Goal: Task Accomplishment & Management: Manage account settings

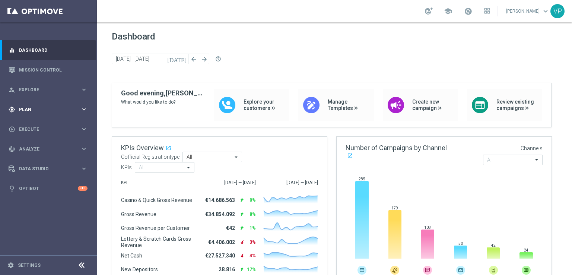
click at [52, 102] on div "gps_fixed Plan keyboard_arrow_right" at bounding box center [48, 109] width 96 height 20
click at [51, 124] on link "Target Groups" at bounding box center [48, 125] width 58 height 6
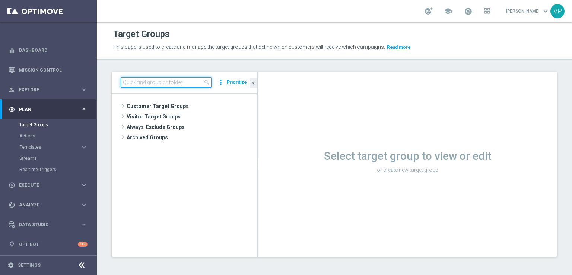
click at [173, 84] on input at bounding box center [166, 82] width 91 height 10
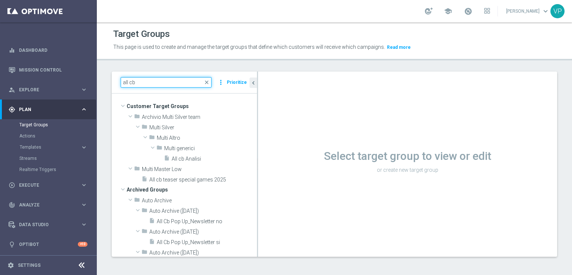
type input "all cb"
click at [208, 80] on span "close" at bounding box center [207, 82] width 6 height 6
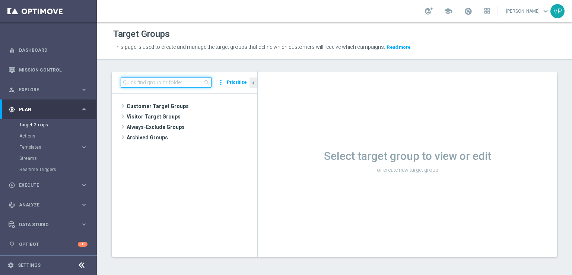
click at [176, 78] on input at bounding box center [166, 82] width 91 height 10
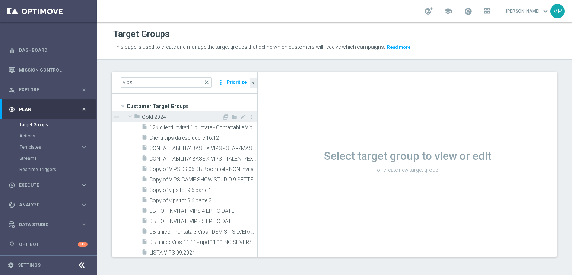
click at [126, 114] on span at bounding box center [130, 115] width 9 height 7
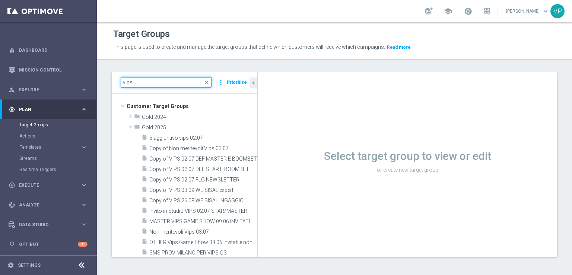
click at [177, 79] on input "vips" at bounding box center [166, 82] width 91 height 10
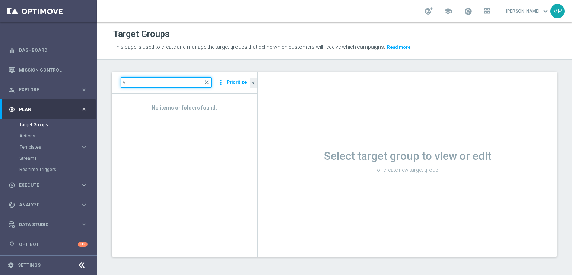
type input "v"
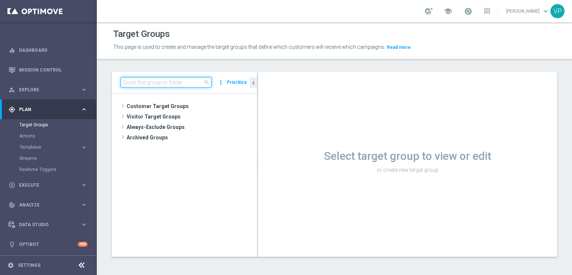
paste input "Me 14:41 VIPS 21.09 VIPS all cb"
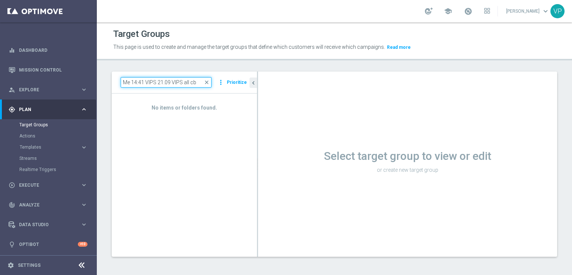
click at [146, 81] on input "Me 14:41 VIPS 21.09 VIPS all cb" at bounding box center [166, 82] width 91 height 10
type input "VIPS 21.09 VIPS all cb"
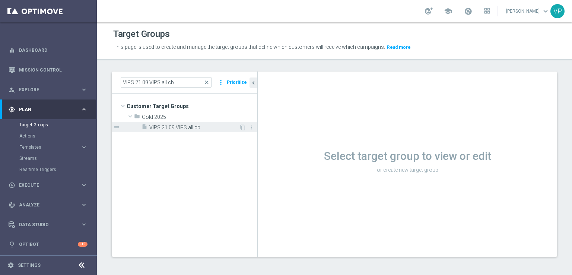
click at [184, 129] on span "VIPS 21.09 VIPS all cb" at bounding box center [194, 127] width 90 height 6
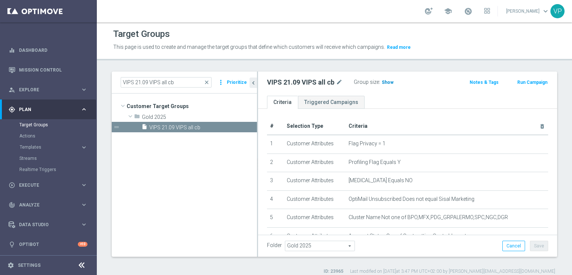
click at [389, 82] on span "Show" at bounding box center [387, 82] width 12 height 5
click at [396, 84] on span "912,798" at bounding box center [391, 83] width 18 height 7
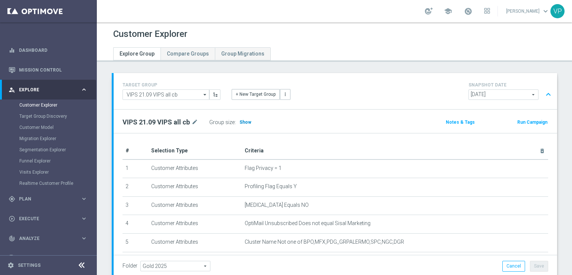
click at [246, 121] on span "Show" at bounding box center [245, 121] width 12 height 5
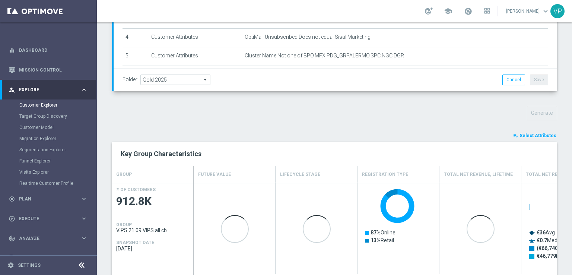
scroll to position [187, 0]
click at [537, 135] on span "Select Attributes" at bounding box center [537, 134] width 37 height 5
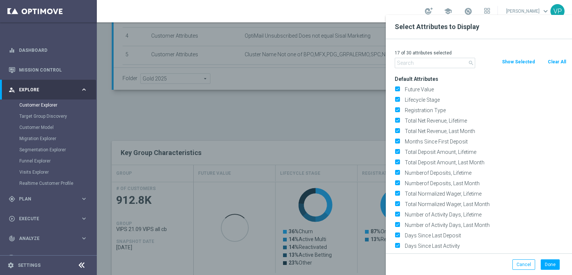
click at [552, 60] on button "Clear All" at bounding box center [557, 62] width 20 height 8
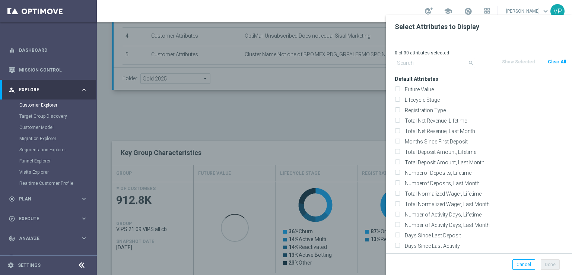
checkbox input "false"
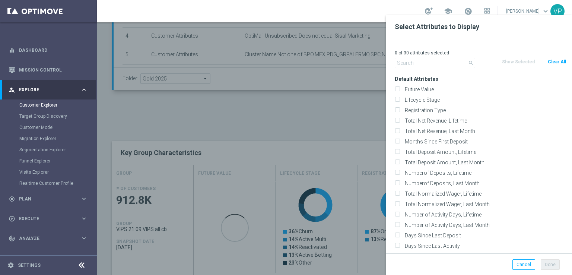
checkbox input "false"
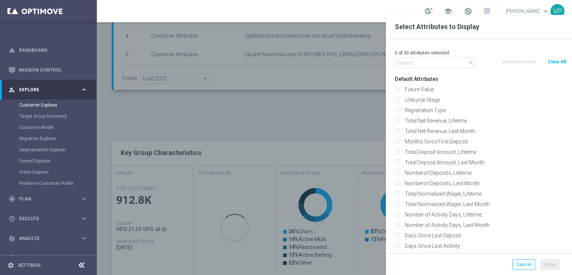
checkbox input "false"
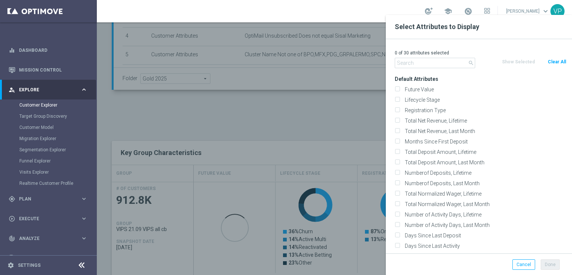
checkbox input "false"
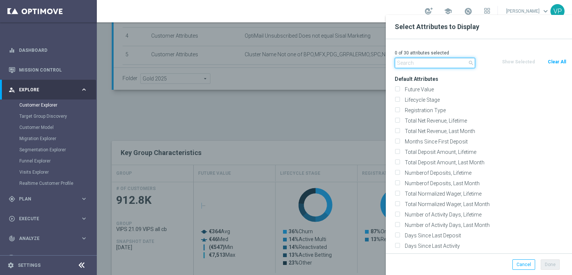
click at [460, 62] on input "text" at bounding box center [434, 63] width 80 height 10
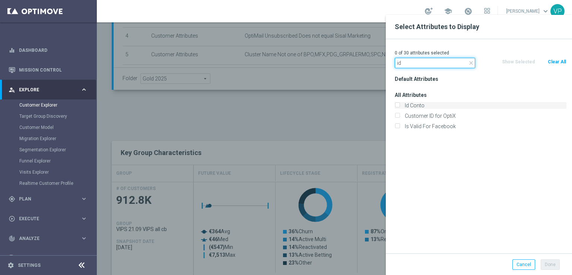
type input "id"
click at [400, 105] on div "Id Conto" at bounding box center [480, 105] width 172 height 7
click at [470, 63] on icon "close" at bounding box center [471, 63] width 6 height 6
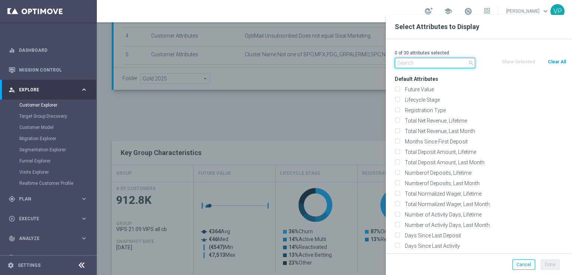
click at [458, 64] on input "text" at bounding box center [434, 63] width 80 height 10
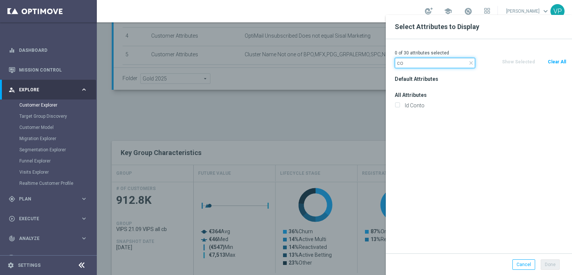
type input "c"
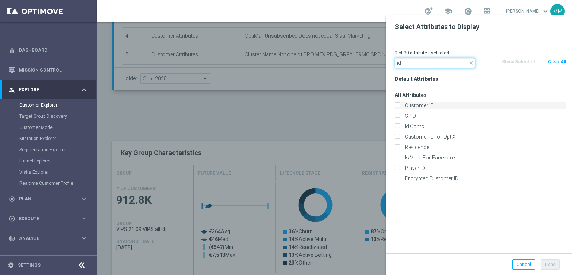
type input "id"
click at [418, 103] on label "Customer ID" at bounding box center [484, 105] width 164 height 7
click at [399, 104] on input "Customer ID" at bounding box center [396, 106] width 5 height 5
checkbox input "true"
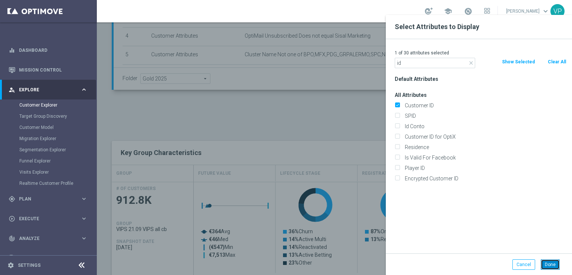
click at [549, 262] on button "Done" at bounding box center [549, 264] width 19 height 10
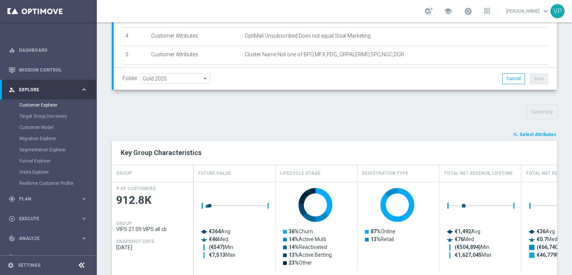
type input "Search"
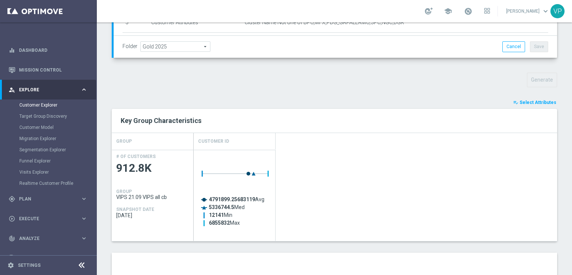
scroll to position [214, 0]
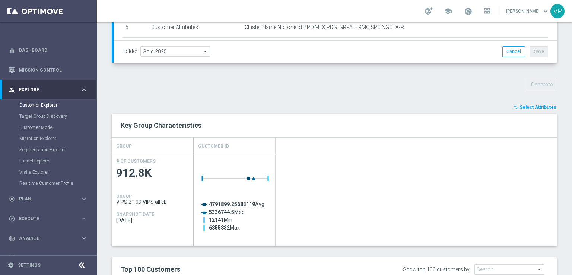
click at [545, 103] on button "playlist_add_check Select Attributes" at bounding box center [534, 107] width 45 height 8
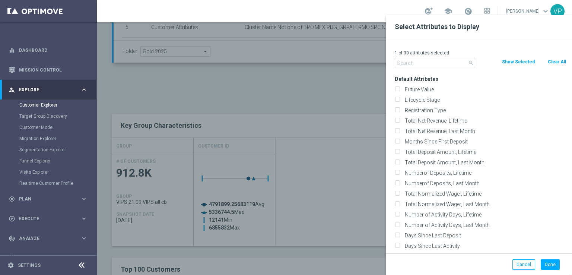
click at [441, 63] on input "text" at bounding box center [434, 63] width 80 height 10
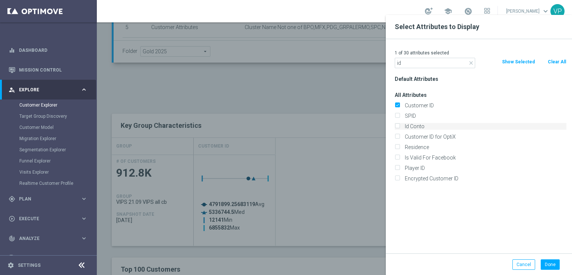
type input "id"
click at [402, 125] on label "Id Conto" at bounding box center [484, 126] width 164 height 7
click at [399, 125] on input "Id Conto" at bounding box center [396, 127] width 5 height 5
checkbox input "true"
click at [553, 261] on button "Done" at bounding box center [549, 264] width 19 height 10
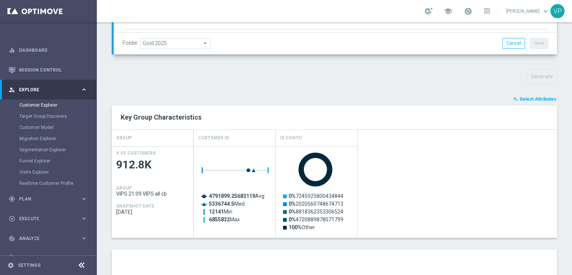
scroll to position [404, 0]
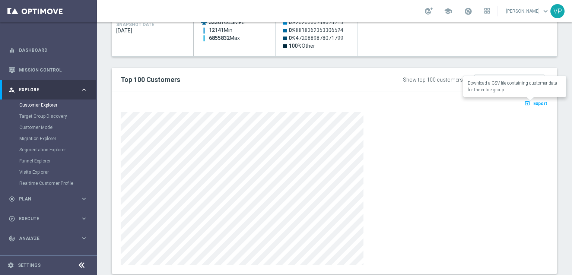
click at [533, 101] on span "Export" at bounding box center [540, 103] width 14 height 5
click at [503, 157] on div at bounding box center [334, 188] width 427 height 153
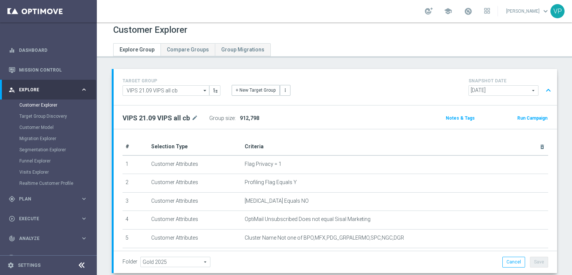
scroll to position [0, 0]
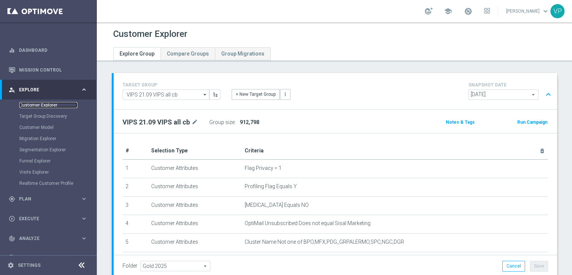
click at [58, 103] on link "Customer Explorer" at bounding box center [48, 105] width 58 height 6
click at [36, 118] on link "Target Group Discovery" at bounding box center [48, 116] width 58 height 6
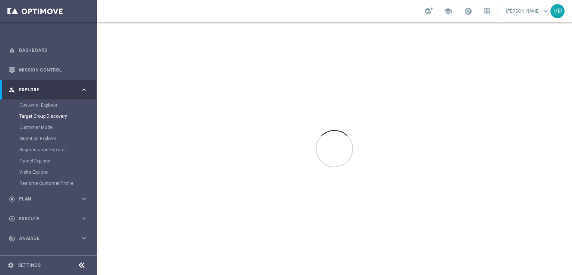
click at [37, 95] on div "person_search Explore keyboard_arrow_right" at bounding box center [48, 90] width 96 height 20
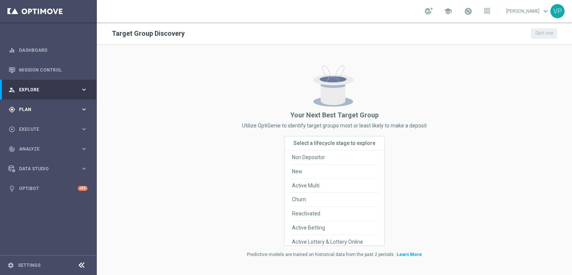
click at [32, 111] on span "Plan" at bounding box center [49, 109] width 61 height 4
click at [34, 120] on div "Target Groups" at bounding box center [57, 124] width 77 height 11
click at [34, 123] on link "Target Groups" at bounding box center [48, 125] width 58 height 6
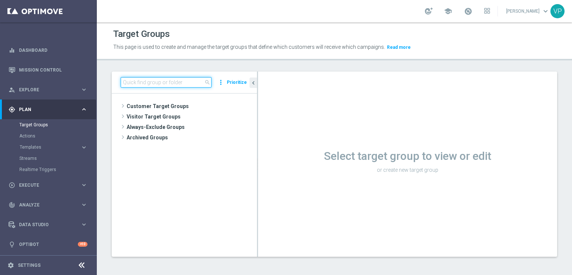
click at [139, 82] on input at bounding box center [166, 82] width 91 height 10
click at [167, 92] on div "search more_vert Prioritize" at bounding box center [184, 82] width 145 height 22
click at [164, 84] on input at bounding box center [166, 82] width 91 height 10
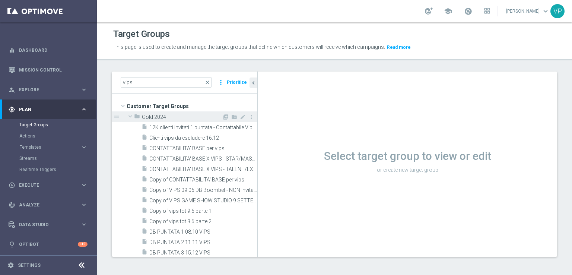
click at [131, 119] on span at bounding box center [130, 115] width 9 height 7
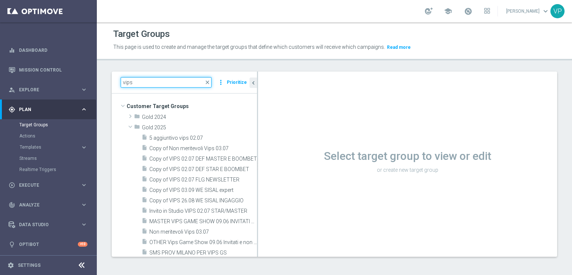
click at [180, 85] on input "vips" at bounding box center [166, 82] width 91 height 10
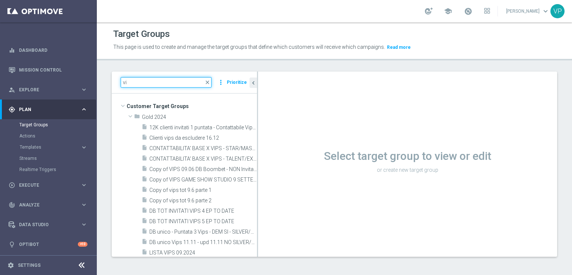
type input "v"
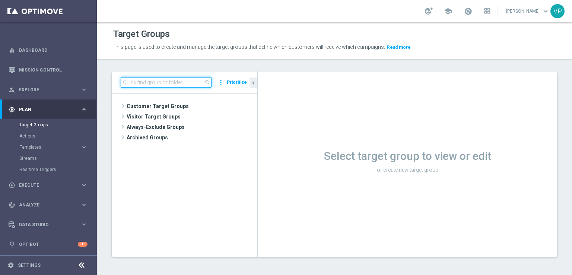
click at [180, 85] on input at bounding box center [166, 82] width 91 height 10
paste input
paste input "VIPS 21.09 VIPS all cb."
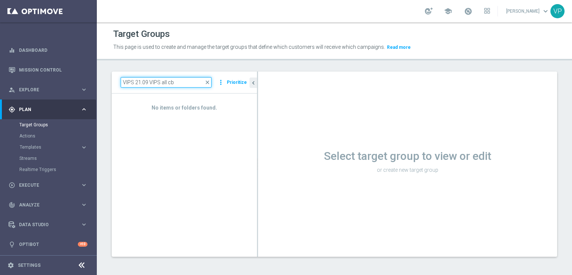
type input "VIPS 21.09 VIPS all cb"
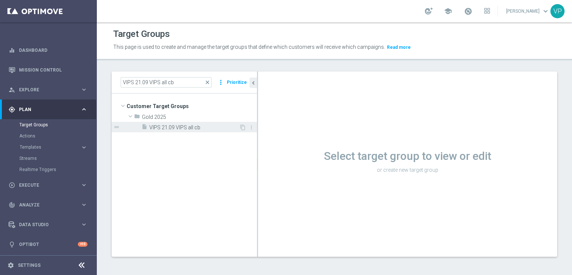
click at [180, 128] on span "VIPS 21.09 VIPS all cb" at bounding box center [194, 127] width 90 height 6
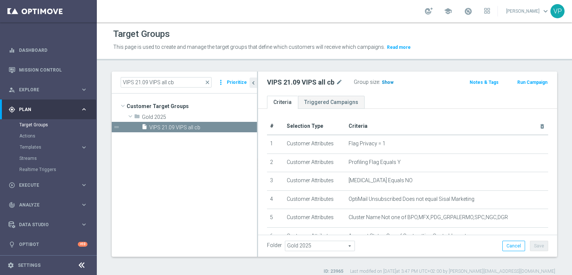
click at [388, 84] on span "Show" at bounding box center [387, 82] width 12 height 5
click at [469, 11] on span at bounding box center [468, 11] width 8 height 8
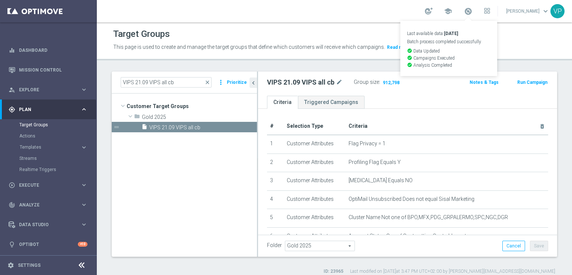
click at [413, 103] on ul "Criteria Triggered Campaigns" at bounding box center [407, 102] width 299 height 13
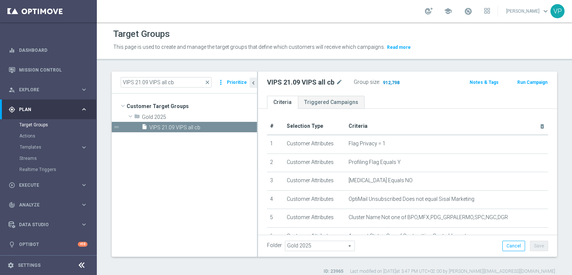
click at [396, 85] on span "912,798" at bounding box center [391, 83] width 18 height 7
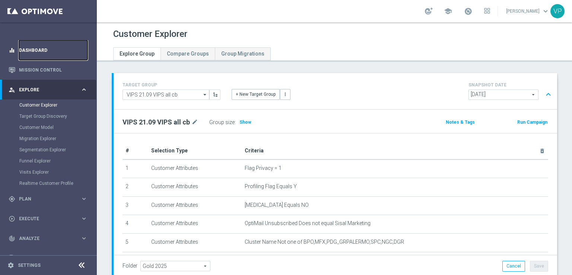
drag, startPoint x: 60, startPoint y: 65, endPoint x: 65, endPoint y: 59, distance: 7.6
click at [65, 59] on link "Dashboard" at bounding box center [53, 50] width 68 height 20
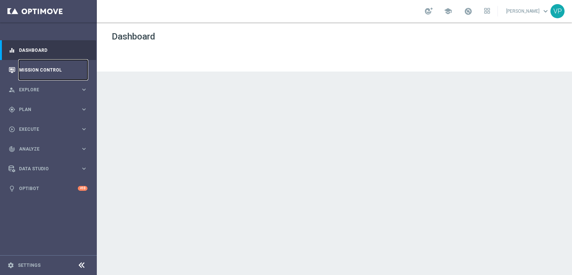
click at [65, 65] on link "Mission Control" at bounding box center [53, 70] width 68 height 20
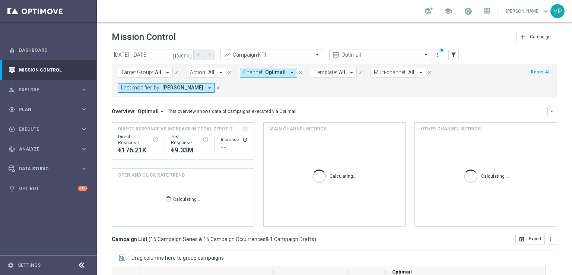
click at [215, 87] on icon "close" at bounding box center [217, 87] width 5 height 5
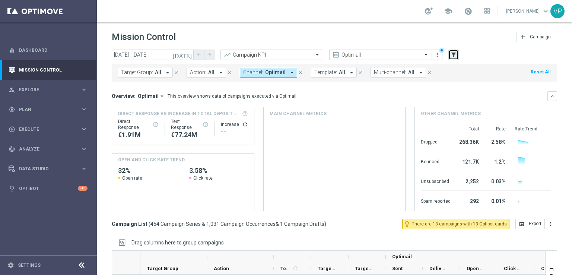
click at [454, 52] on icon "filter_alt" at bounding box center [453, 54] width 7 height 7
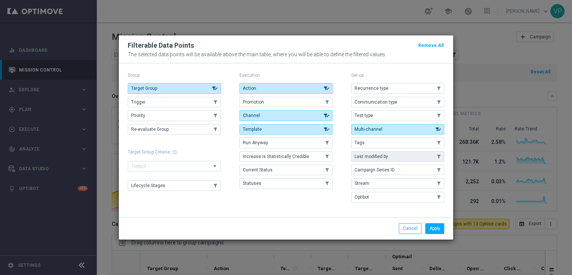
click at [400, 157] on button "Last modified by" at bounding box center [397, 156] width 93 height 10
click at [436, 228] on button "Apply" at bounding box center [434, 228] width 19 height 10
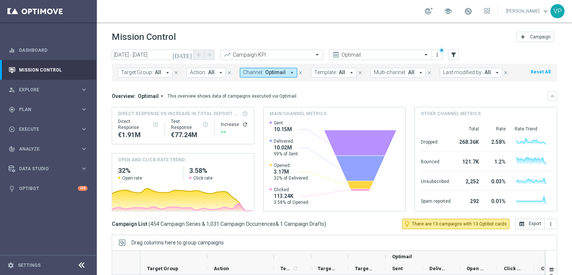
click at [188, 53] on icon "[DATE]" at bounding box center [182, 54] width 20 height 7
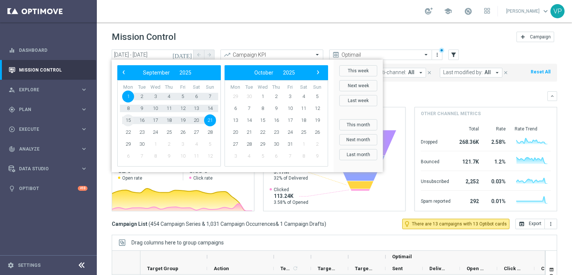
click at [124, 122] on span "15" at bounding box center [128, 120] width 12 height 12
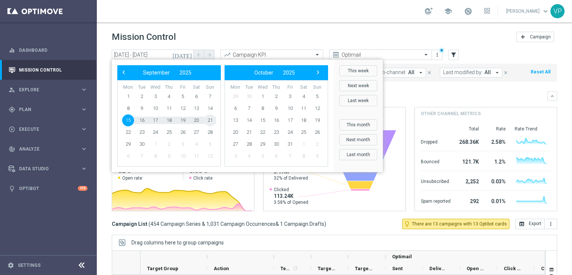
click at [207, 121] on span "21" at bounding box center [210, 120] width 12 height 12
type input "15 Sep 2025 - 21 Sep 2025"
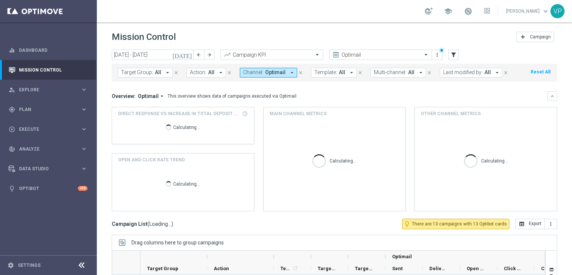
click at [462, 76] on div "Target Group: All arrow_drop_down close Action: All arrow_drop_down close Chann…" at bounding box center [334, 73] width 445 height 18
click at [462, 76] on button "Last modified by: All arrow_drop_down" at bounding box center [471, 73] width 63 height 10
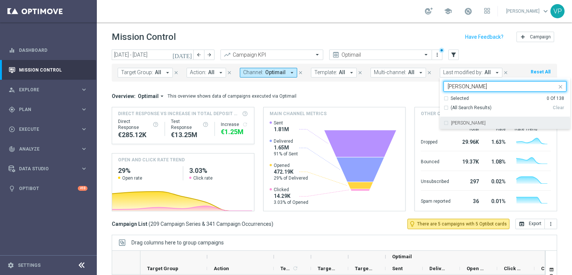
click at [467, 122] on label "[PERSON_NAME]" at bounding box center [468, 123] width 35 height 4
type input "chiara piga"
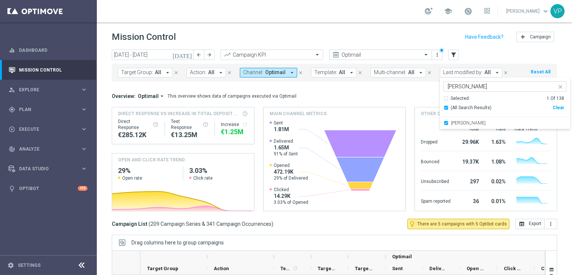
click at [560, 61] on div "today 15 Sep 2025 - 21 Sep 2025 arrow_back arrow_forward Campaign KPI trending_…" at bounding box center [334, 158] width 475 height 218
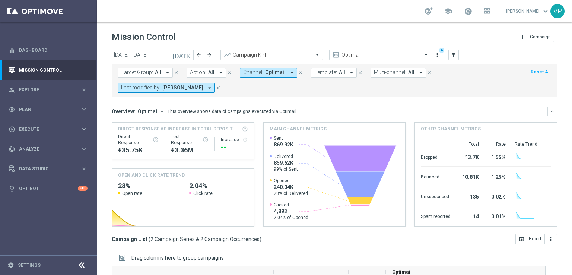
scroll to position [112, 0]
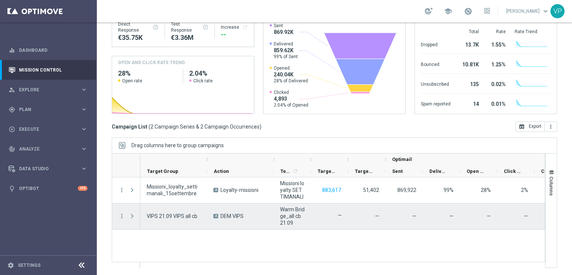
click at [289, 217] on span "Warm Bridge_all cb 21.09" at bounding box center [292, 216] width 25 height 20
click at [130, 215] on span at bounding box center [132, 216] width 7 height 6
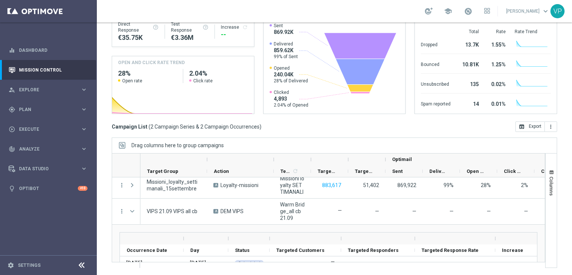
scroll to position [27, 0]
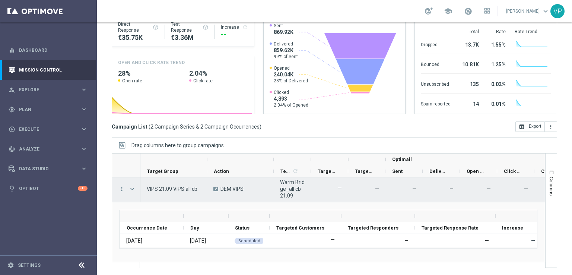
click at [170, 188] on span "VIPS 21.09 VIPS all cb" at bounding box center [172, 188] width 51 height 7
click at [131, 188] on span at bounding box center [132, 189] width 7 height 6
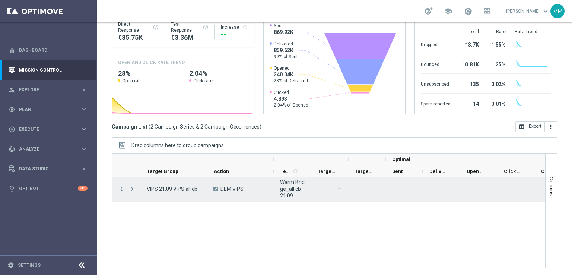
scroll to position [0, 0]
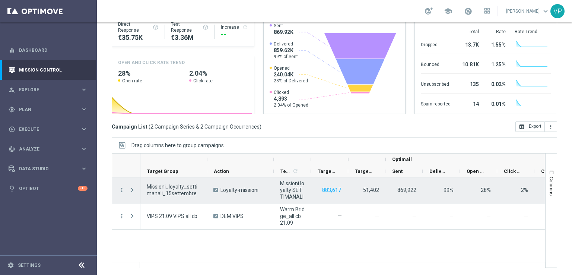
click at [131, 188] on span at bounding box center [132, 190] width 7 height 6
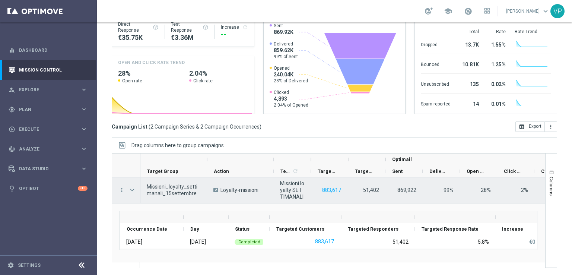
click at [131, 188] on span at bounding box center [132, 190] width 7 height 6
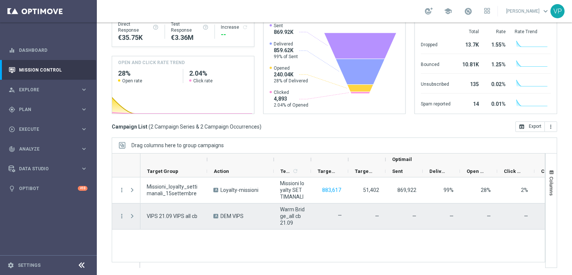
click at [131, 214] on span at bounding box center [132, 216] width 7 height 6
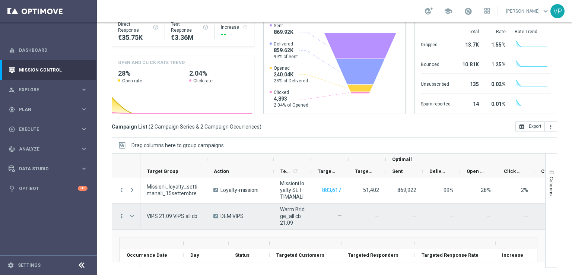
click at [122, 217] on icon "more_vert" at bounding box center [121, 215] width 7 height 7
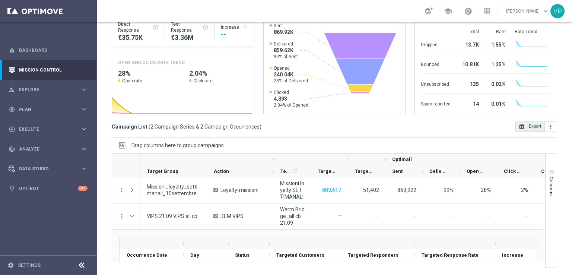
click at [519, 122] on button "open_in_browser Export" at bounding box center [529, 126] width 29 height 10
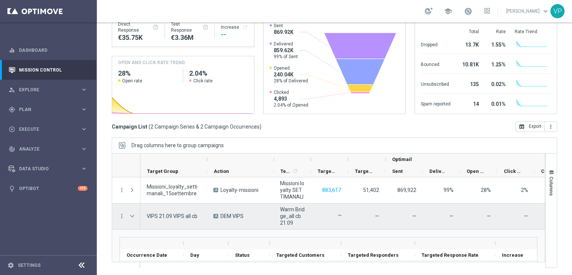
click at [194, 215] on span "VIPS 21.09 VIPS all cb" at bounding box center [172, 215] width 51 height 7
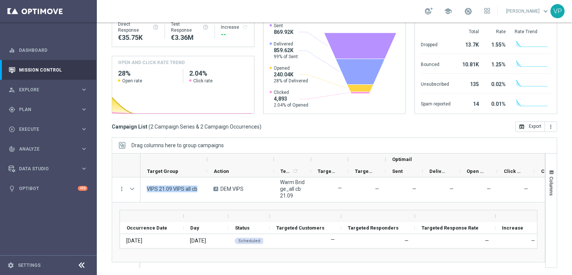
click at [499, 212] on div at bounding box center [518, 216] width 46 height 12
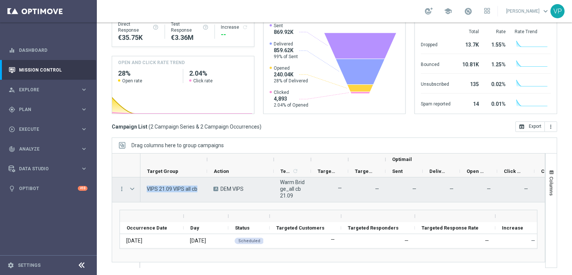
click at [151, 186] on span "VIPS 21.09 VIPS all cb" at bounding box center [172, 188] width 51 height 7
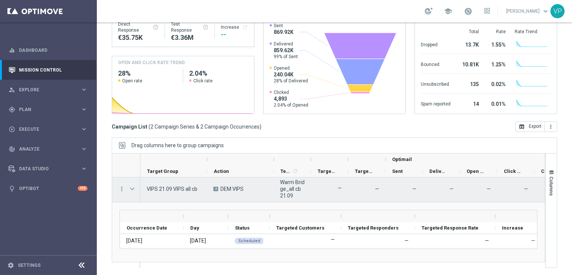
click at [135, 186] on span "Press SPACE to select this row." at bounding box center [132, 189] width 7 height 6
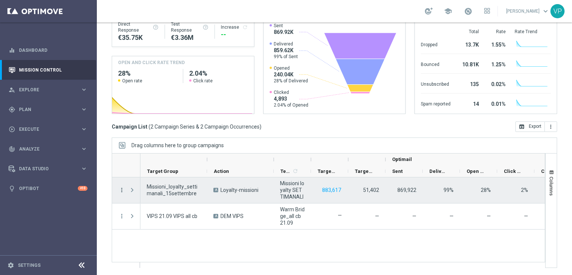
scroll to position [0, 0]
click at [132, 190] on span at bounding box center [132, 190] width 7 height 6
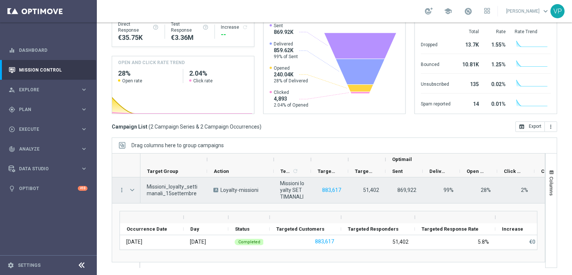
click at [132, 190] on span at bounding box center [132, 190] width 7 height 6
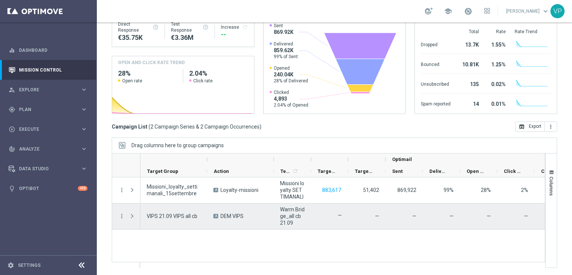
click at [131, 215] on span "Press SPACE to select this row." at bounding box center [132, 216] width 7 height 6
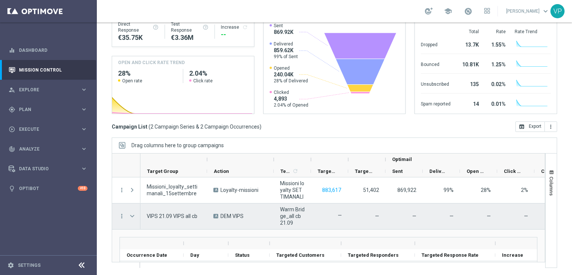
click at [340, 214] on label "—" at bounding box center [340, 215] width 4 height 7
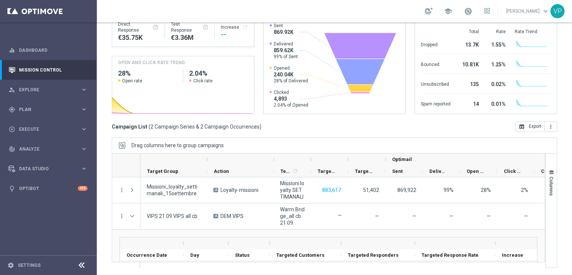
scroll to position [27, 0]
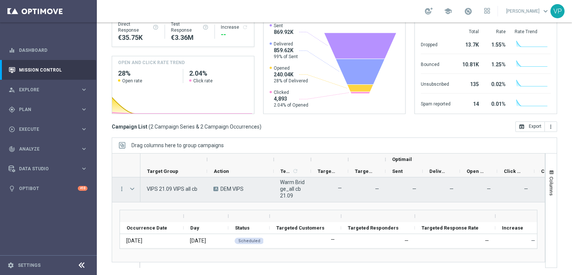
click at [125, 189] on div "more_vert" at bounding box center [118, 189] width 13 height 26
click at [121, 190] on icon "more_vert" at bounding box center [121, 188] width 7 height 7
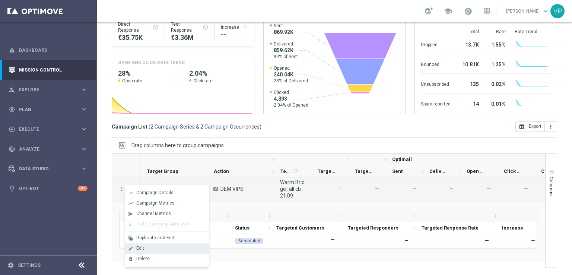
click at [160, 249] on div "Edit" at bounding box center [170, 247] width 69 height 5
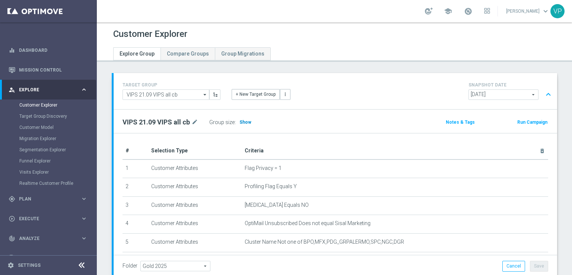
click at [246, 121] on span "Show" at bounding box center [245, 121] width 12 height 5
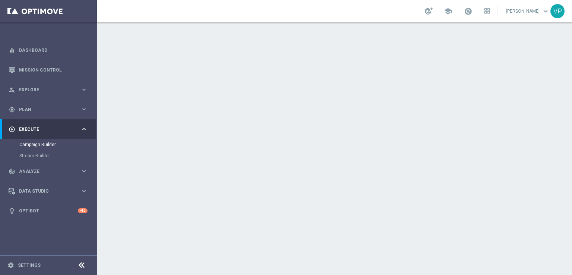
click at [534, 86] on icon "keyboard_arrow_down" at bounding box center [536, 81] width 11 height 11
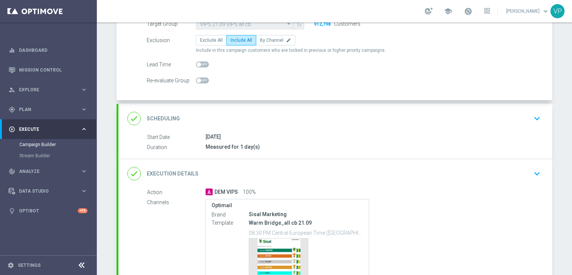
scroll to position [146, 0]
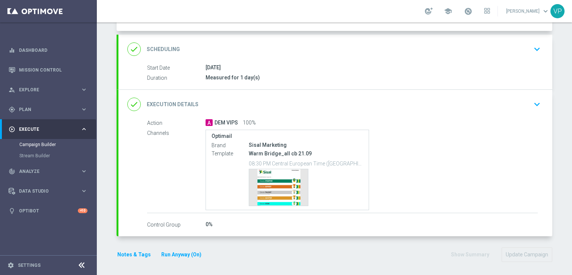
click at [508, 225] on div "Campaign Builder Scheduled Campaign Triggered Campaign Status: Scheduled group …" at bounding box center [334, 148] width 475 height 252
click at [531, 95] on div "done Execution Details keyboard_arrow_down" at bounding box center [335, 104] width 434 height 29
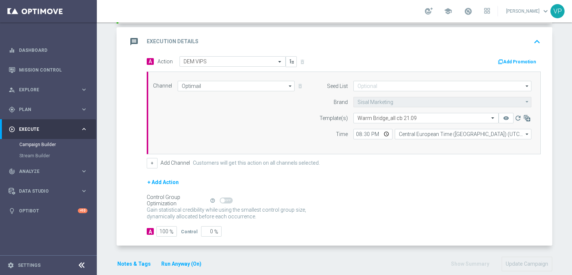
scroll to position [162, 0]
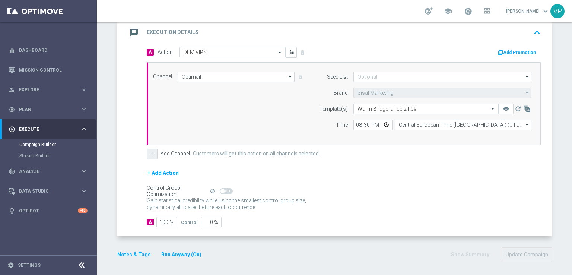
click at [147, 156] on button "+" at bounding box center [152, 153] width 11 height 10
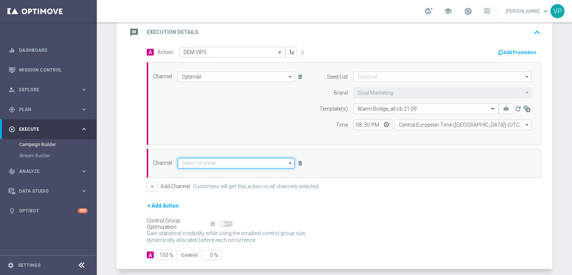
click at [206, 163] on input at bounding box center [236, 163] width 117 height 10
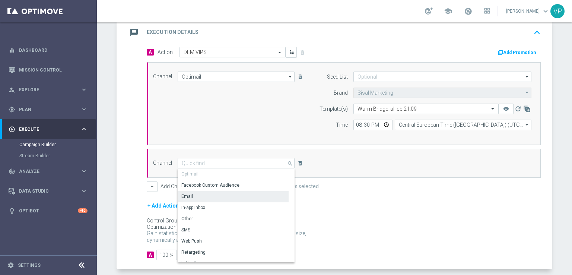
click at [198, 194] on div "Email" at bounding box center [233, 196] width 111 height 10
type input "Email"
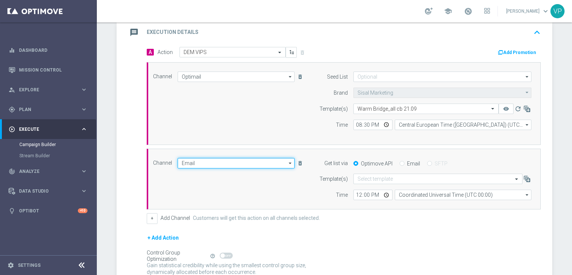
click at [282, 163] on input "Email" at bounding box center [236, 163] width 117 height 10
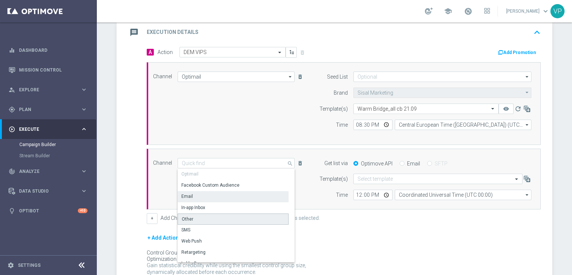
click at [258, 219] on div "Other" at bounding box center [233, 218] width 111 height 11
type input "Other"
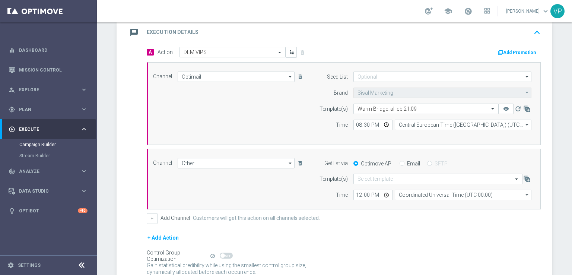
click at [399, 162] on input "Email" at bounding box center [401, 164] width 5 height 5
radio input "true"
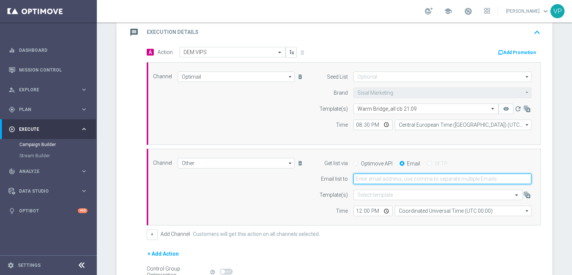
click at [396, 178] on input "email" at bounding box center [442, 178] width 178 height 10
click at [376, 178] on input "[PERSON_NAME][EMAIL_ADDRESS][DOMAIN_NAME]" at bounding box center [442, 178] width 178 height 10
click at [398, 176] on input "[PERSON_NAME][EMAIL_ADDRESS][PERSON_NAME][DOMAIN_NAME]" at bounding box center [442, 178] width 178 height 10
type input "[PERSON_NAME][EMAIL_ADDRESS][PERSON_NAME][DOMAIN_NAME]"
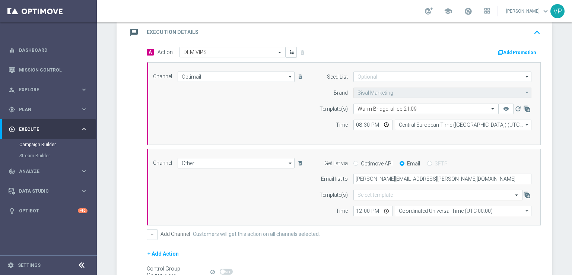
click at [415, 192] on input "text" at bounding box center [430, 195] width 146 height 6
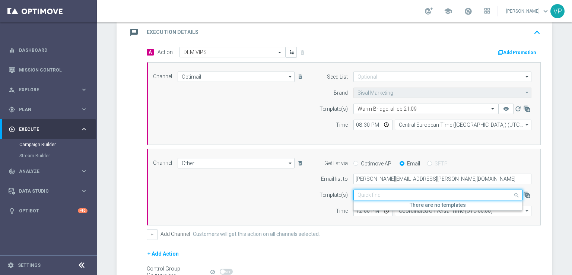
click at [289, 186] on div "Channel Other Other arrow_drop_down Show Selected 1 of 20 Optimail" at bounding box center [341, 187] width 389 height 58
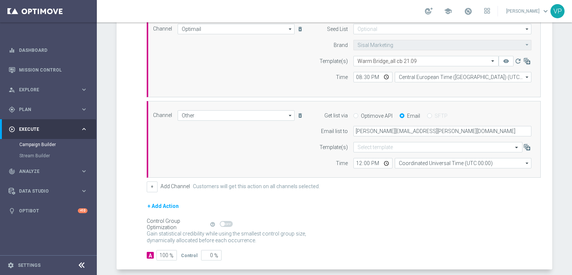
scroll to position [243, 0]
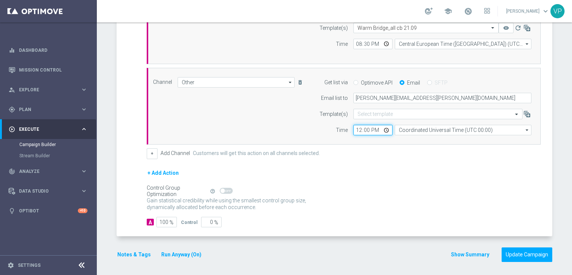
click at [383, 128] on input "12:00" at bounding box center [372, 130] width 39 height 10
click at [360, 128] on input "12:00" at bounding box center [372, 130] width 39 height 10
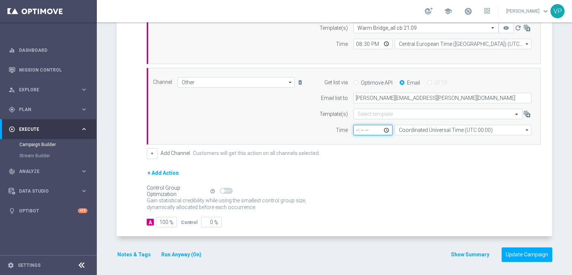
click at [353, 128] on input "time" at bounding box center [372, 130] width 39 height 10
type input "20:30"
click at [431, 189] on div "Control Group Optimization Self Optimizing Campaign help_outline" at bounding box center [344, 191] width 394 height 8
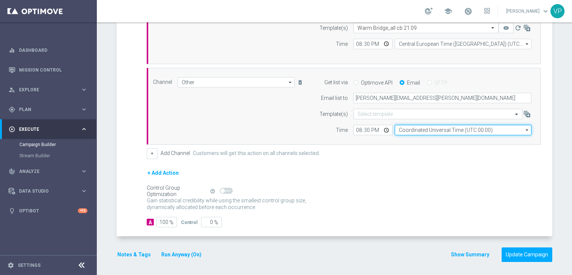
click at [495, 127] on input "Coordinated Universal Time (UTC 00:00)" at bounding box center [462, 130] width 137 height 10
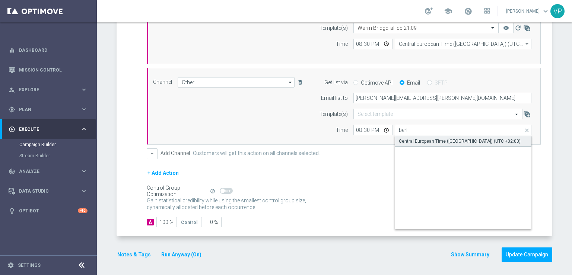
click at [469, 138] on div "Central European Time ([GEOGRAPHIC_DATA]) (UTC +02:00)" at bounding box center [460, 141] width 122 height 7
type input "Central European Time ([GEOGRAPHIC_DATA]) (UTC +02:00)"
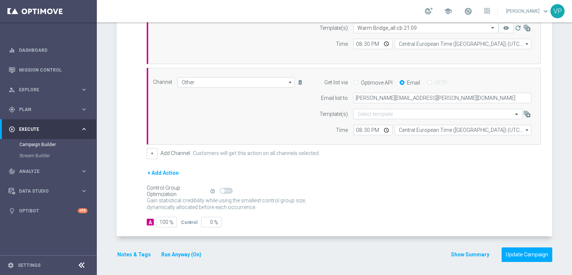
click at [488, 184] on div "+ Add Action" at bounding box center [344, 177] width 394 height 19
click at [527, 253] on button "Update Campaign" at bounding box center [526, 254] width 51 height 15
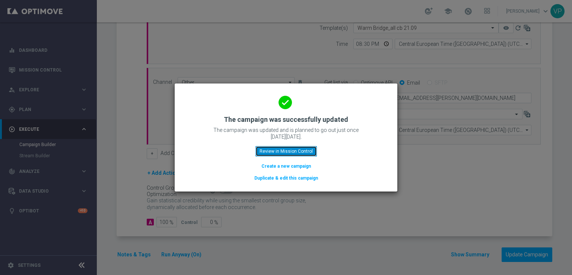
click at [307, 150] on button "Review in Mission Control" at bounding box center [285, 151] width 61 height 10
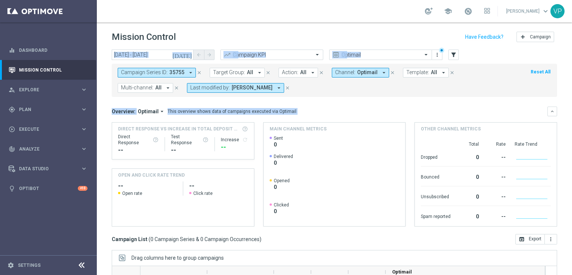
drag, startPoint x: 565, startPoint y: 40, endPoint x: 567, endPoint y: 111, distance: 70.7
click at [567, 111] on div "Mission Control add Campaign [DATE] [DATE] - [DATE] arrow_back arrow_forward Ca…" at bounding box center [334, 148] width 475 height 252
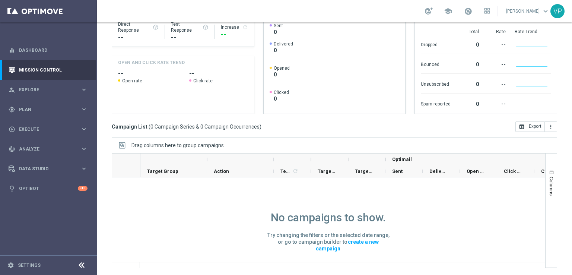
click at [558, 194] on div "Mission Control add Campaign [DATE] [DATE] - [DATE] arrow_back arrow_forward Ca…" at bounding box center [334, 148] width 475 height 252
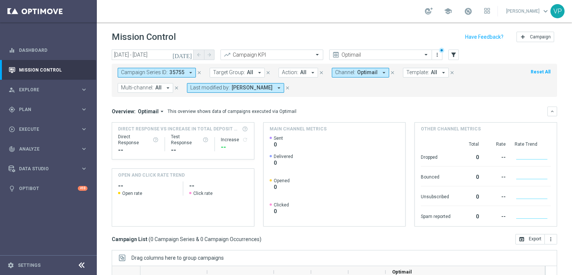
click at [248, 91] on button "Last modified by: [PERSON_NAME] arrow_drop_down" at bounding box center [235, 88] width 97 height 10
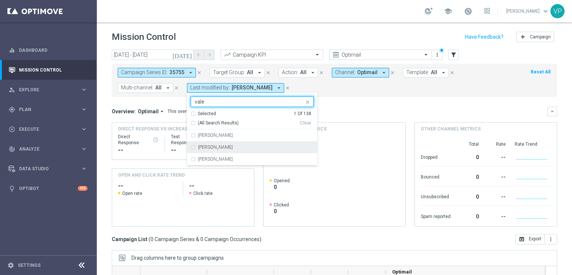
click at [211, 146] on label "[PERSON_NAME]" at bounding box center [215, 147] width 35 height 4
type input "vale"
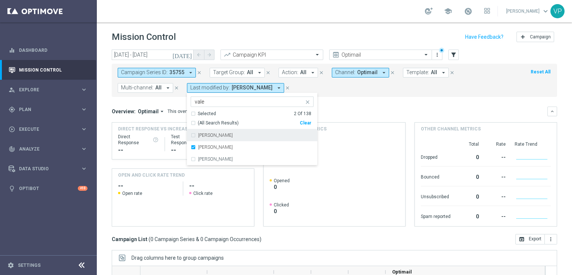
click at [362, 112] on div "Overview: Optimail arrow_drop_down This overview shows data of campaigns execut…" at bounding box center [329, 111] width 435 height 7
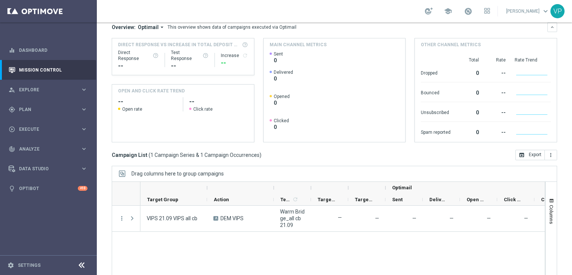
scroll to position [112, 0]
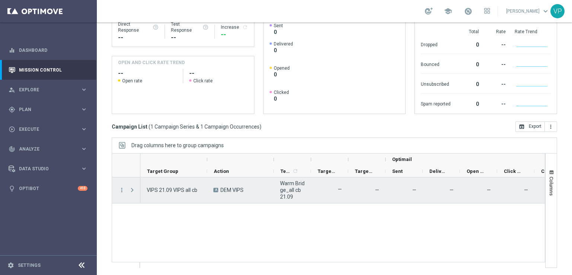
click at [135, 192] on span at bounding box center [132, 190] width 7 height 6
